Goal: Information Seeking & Learning: Learn about a topic

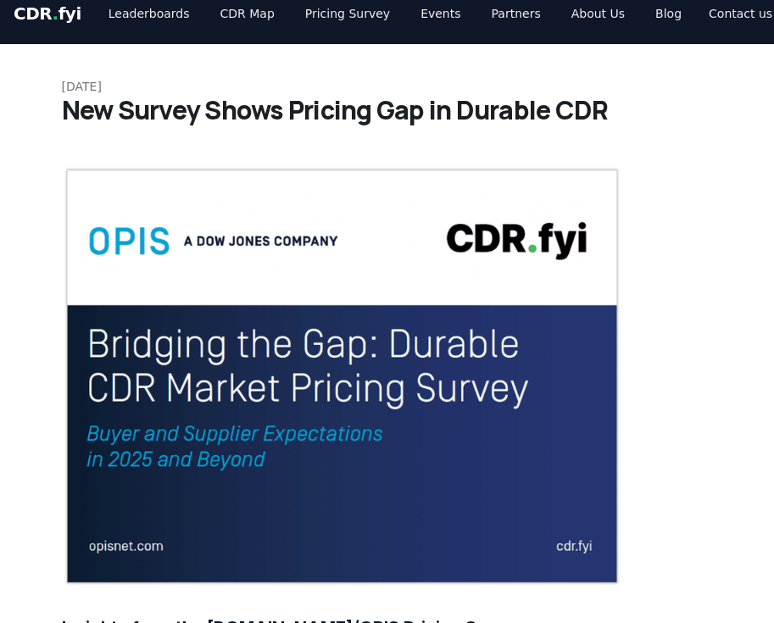
scroll to position [21, 0]
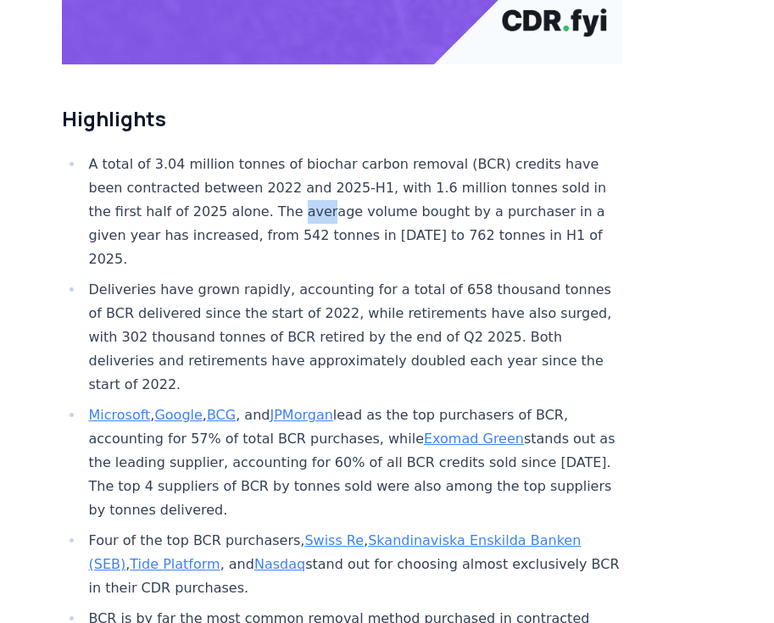
scroll to position [563, 0]
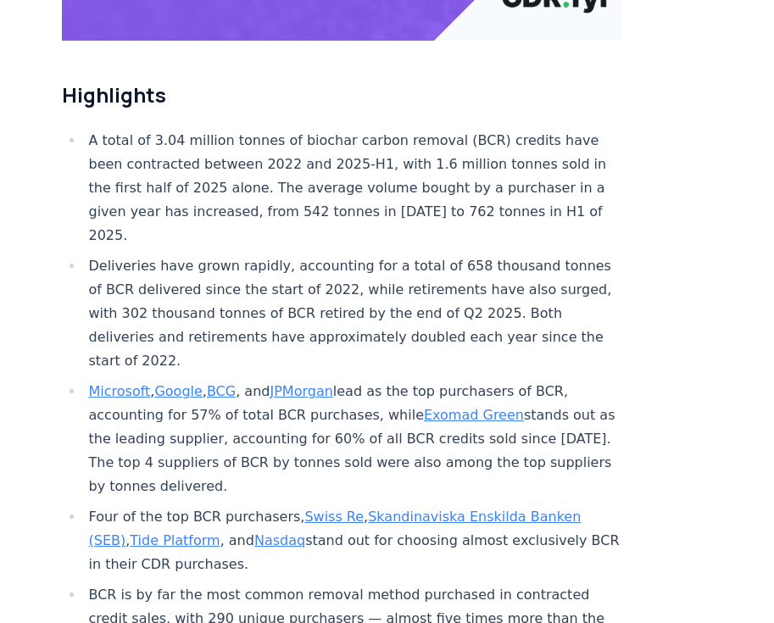
click at [374, 380] on li "Microsoft , Google , BCG , and JPMorgan lead as the top purchasers of BCR, acco…" at bounding box center [353, 439] width 539 height 119
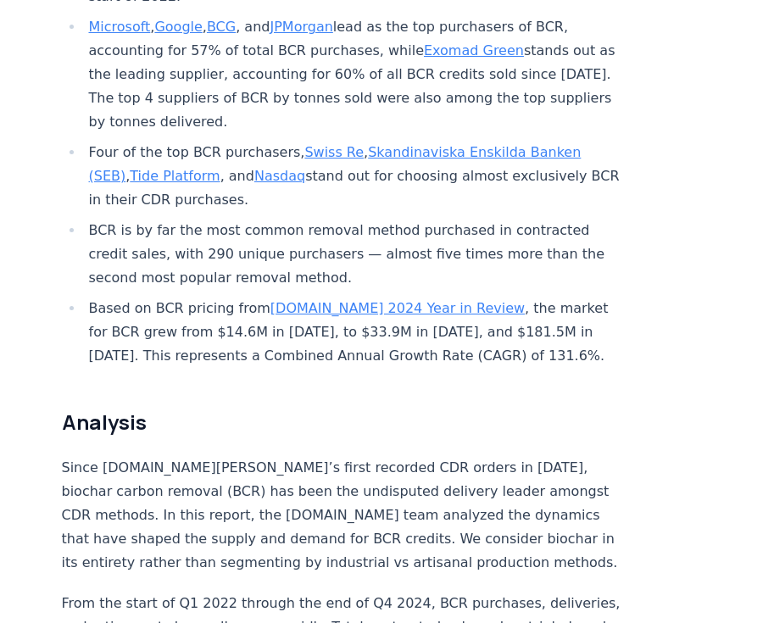
scroll to position [928, 0]
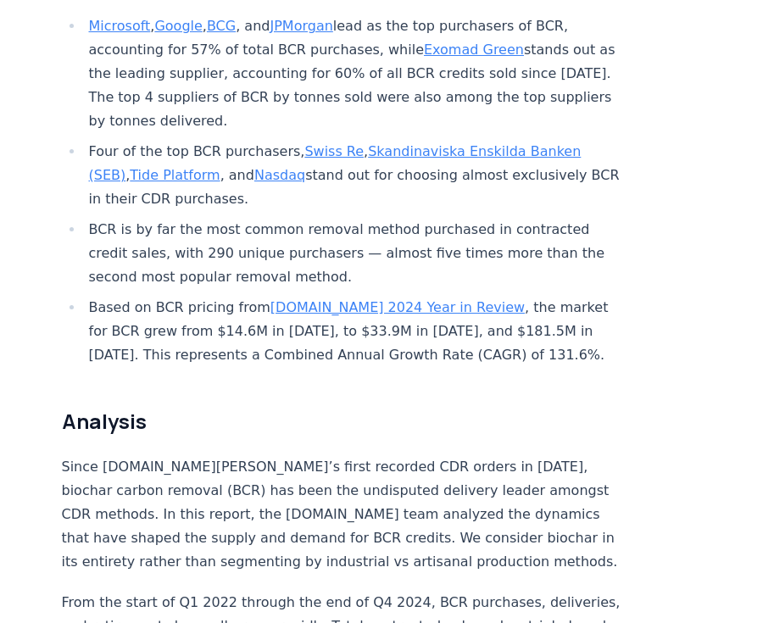
click at [314, 299] on link "CDR.fyi 2024 Year in Review" at bounding box center [397, 307] width 254 height 16
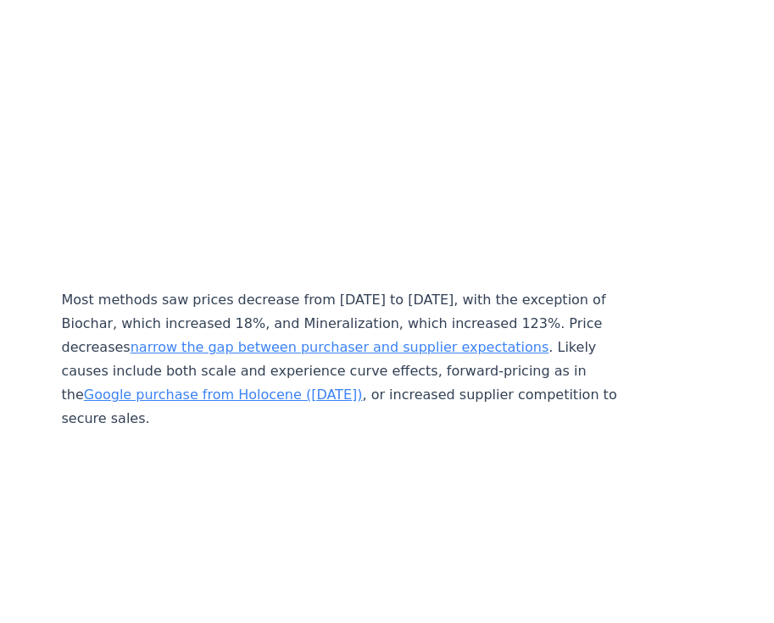
scroll to position [7346, 0]
